Goal: Task Accomplishment & Management: Complete application form

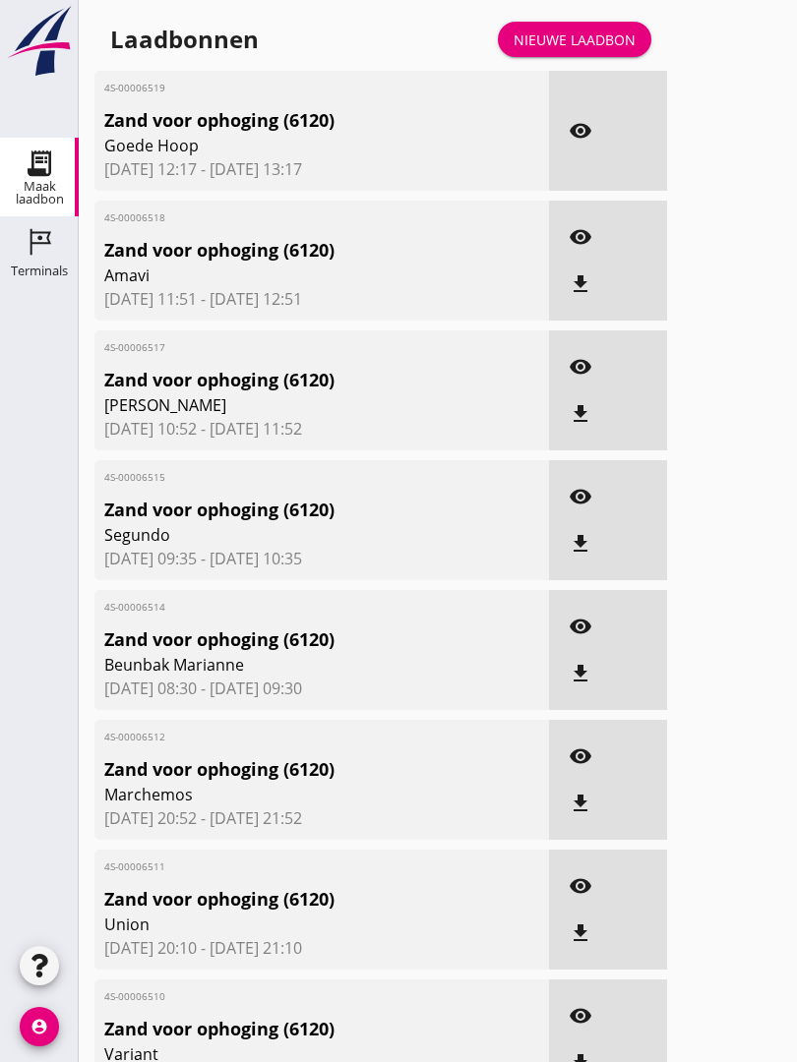
click at [606, 50] on div "Nieuwe laadbon" at bounding box center [574, 40] width 122 height 21
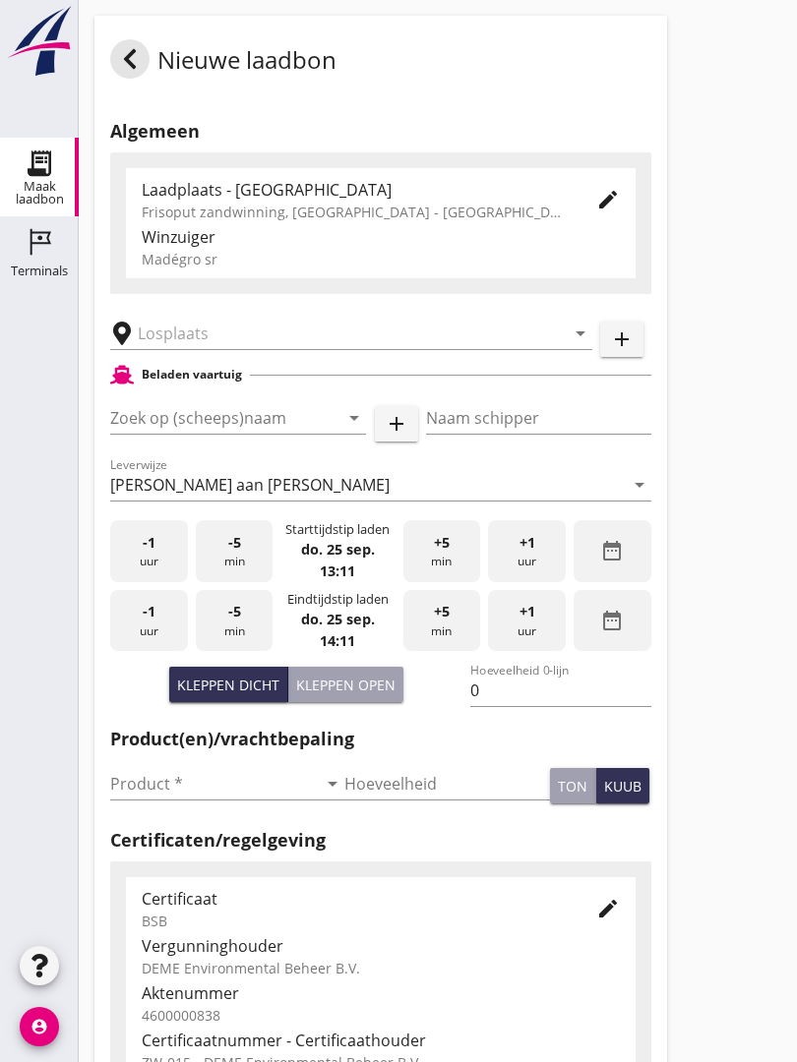
click at [264, 349] on input "text" at bounding box center [337, 333] width 399 height 31
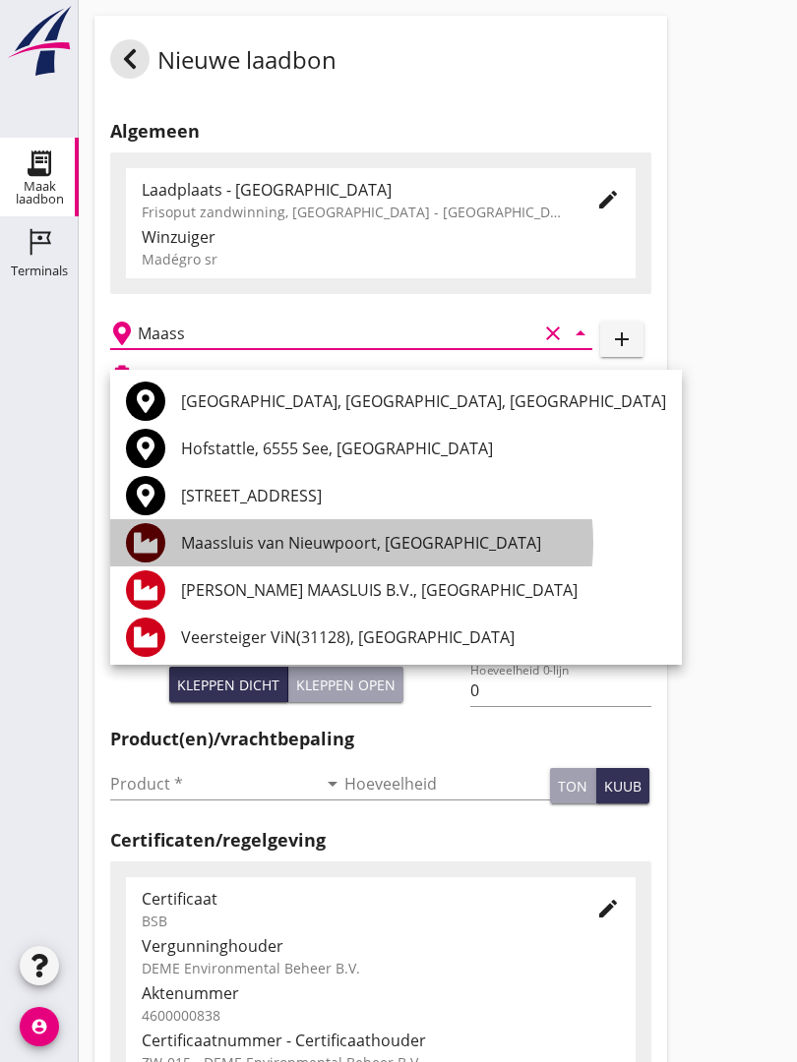
click at [337, 534] on div "Maassluis van Nieuwpoort, [GEOGRAPHIC_DATA]" at bounding box center [423, 543] width 485 height 24
type input "Maassluis van Nieuwpoort, [GEOGRAPHIC_DATA]"
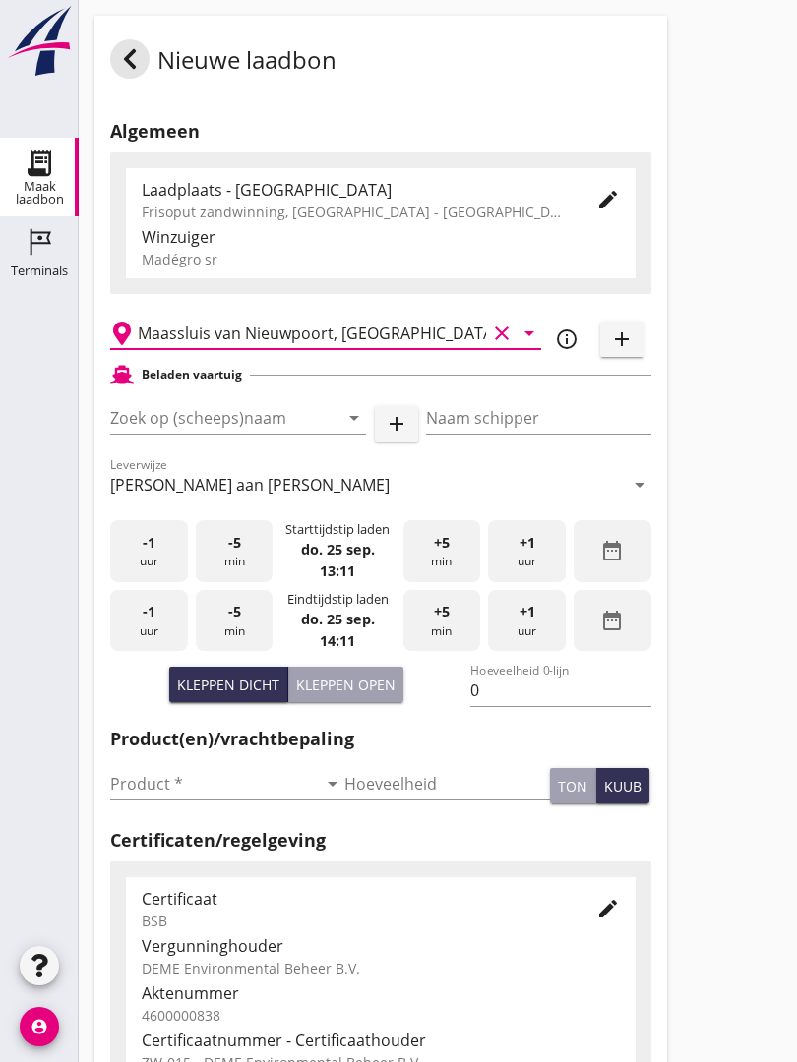
click at [300, 434] on input "Zoek op (scheeps)naam" at bounding box center [210, 417] width 201 height 31
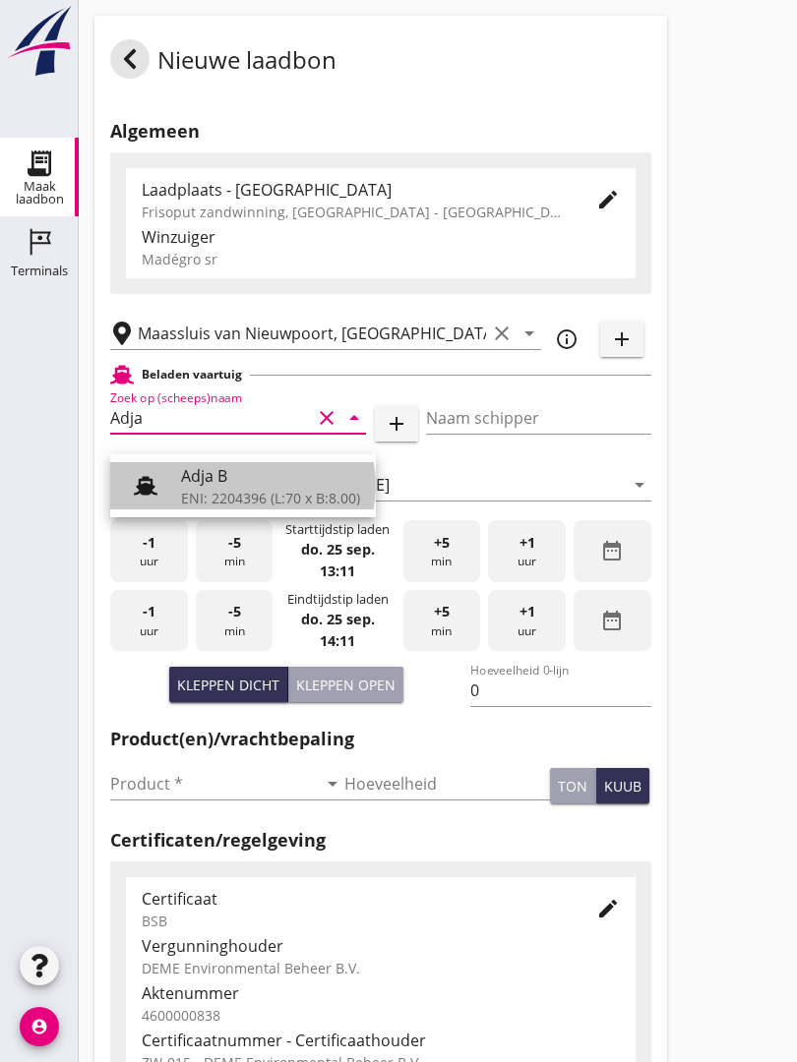
click at [248, 491] on div "ENI: 2204396 (L:70 x B:8.00)" at bounding box center [270, 498] width 179 height 21
type input "Adja B"
type input "Dingemans Bezooyen"
type input "541"
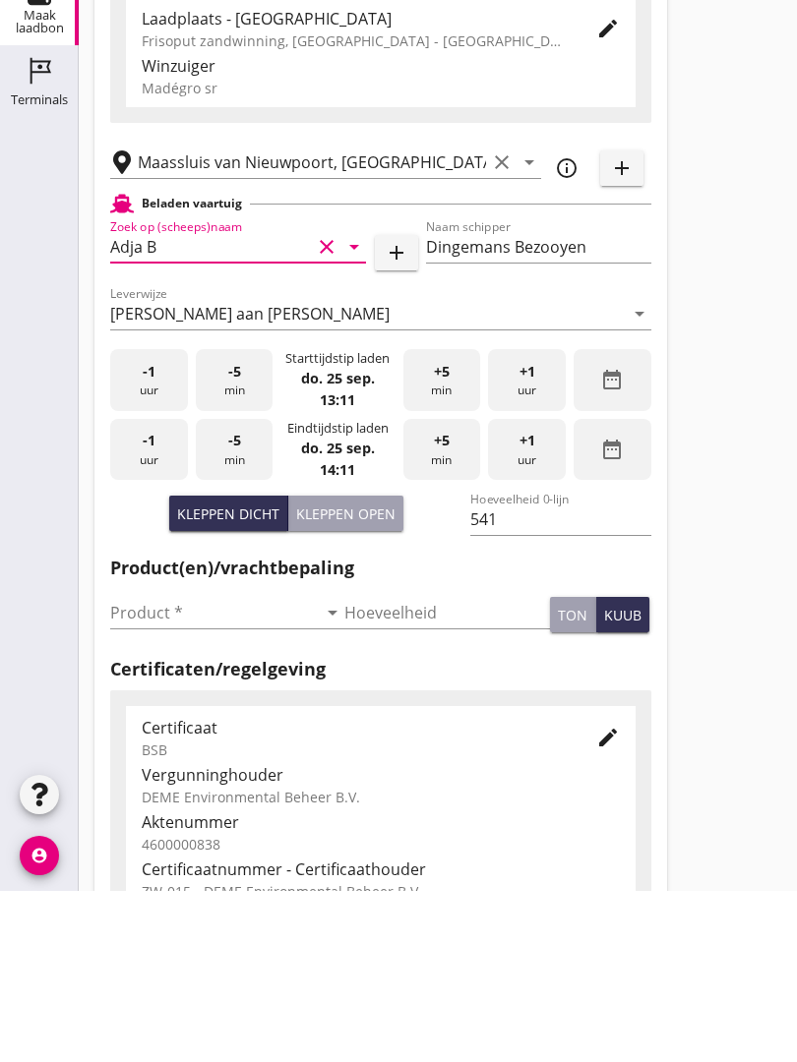
click at [151, 768] on input "Product *" at bounding box center [213, 783] width 207 height 31
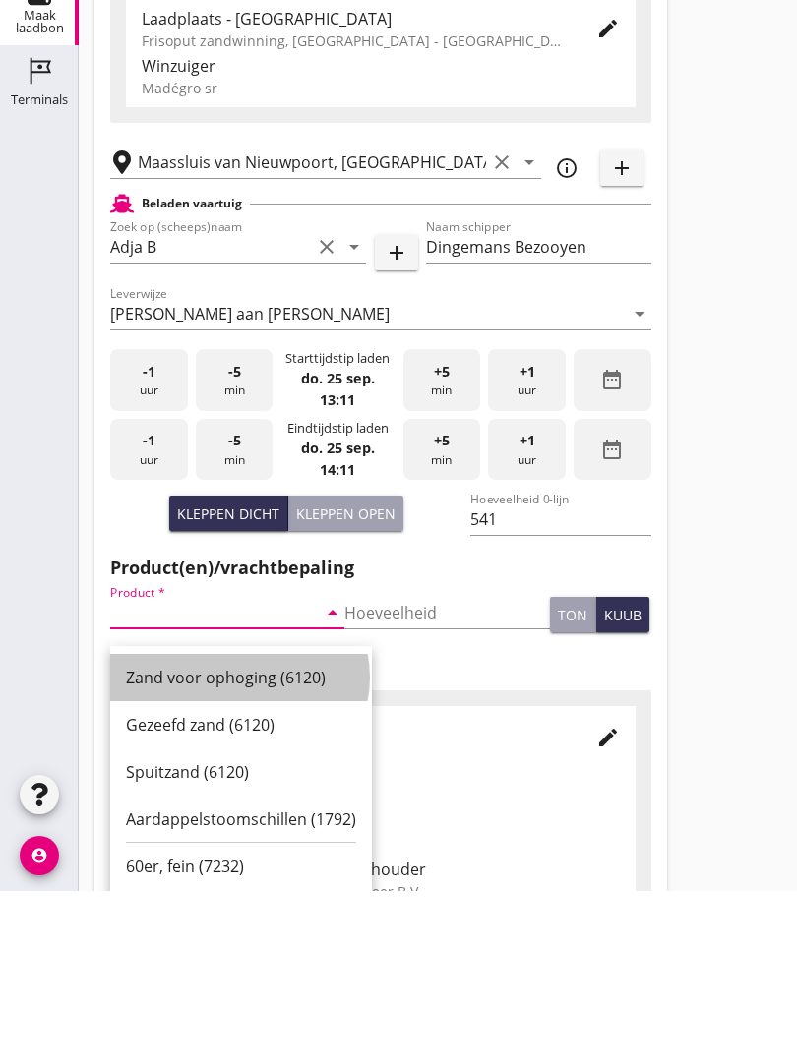
click at [247, 837] on div "Zand voor ophoging (6120)" at bounding box center [241, 849] width 230 height 24
type input "Zand voor ophoging (6120)"
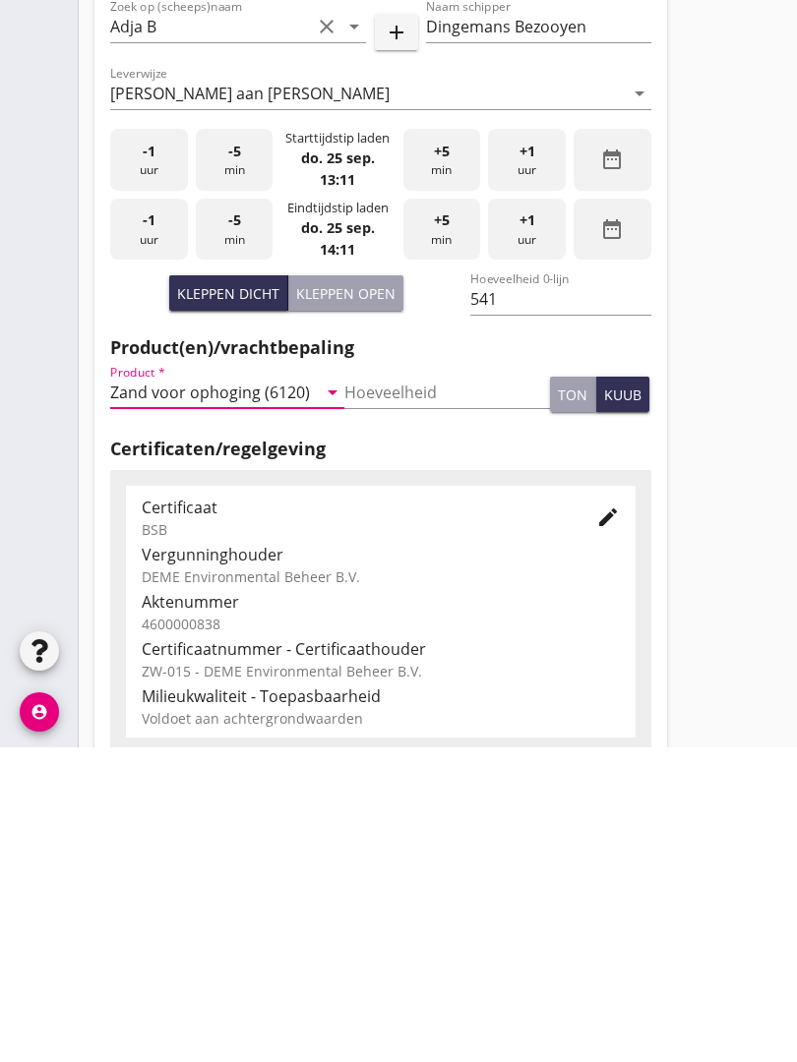
scroll to position [344, 0]
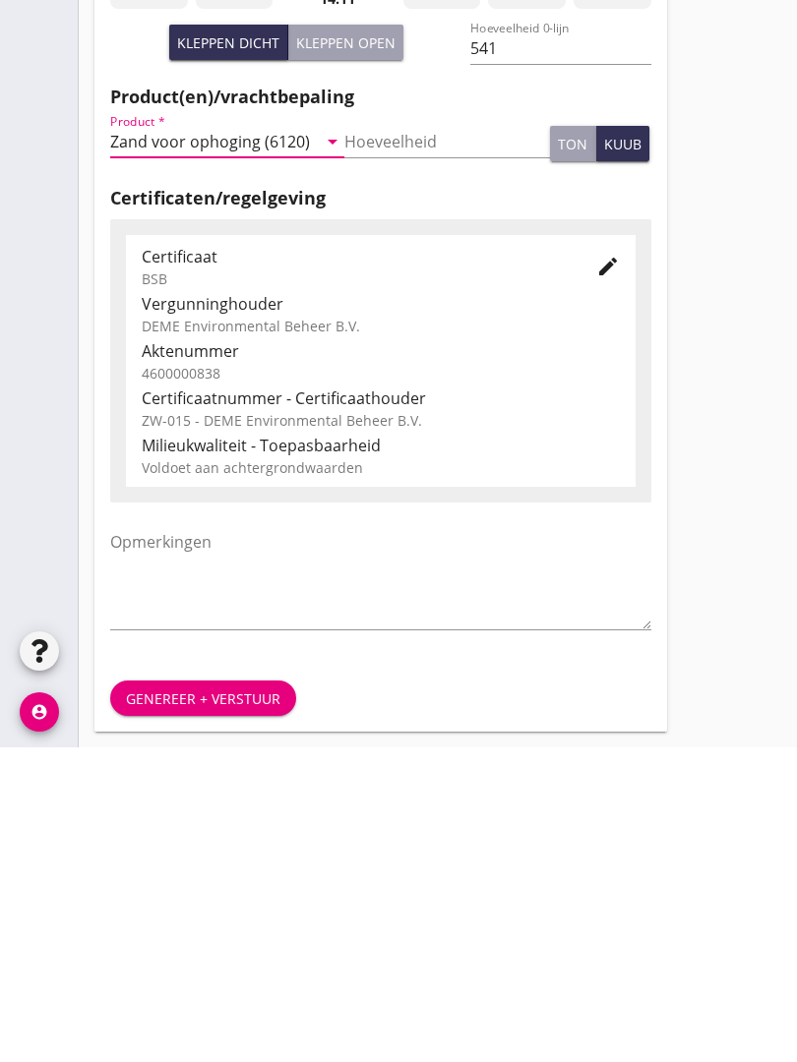
click at [190, 1003] on div "Genereer + verstuur" at bounding box center [203, 1013] width 154 height 21
